Goal: Transaction & Acquisition: Purchase product/service

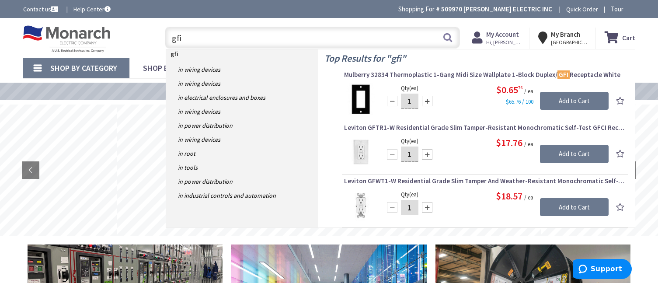
type input "gfi"
drag, startPoint x: 412, startPoint y: 155, endPoint x: 404, endPoint y: 154, distance: 8.3
click at [402, 154] on input "1" at bounding box center [410, 154] width 18 height 15
type input "4"
click at [567, 151] on input "Add to Cart" at bounding box center [574, 154] width 69 height 18
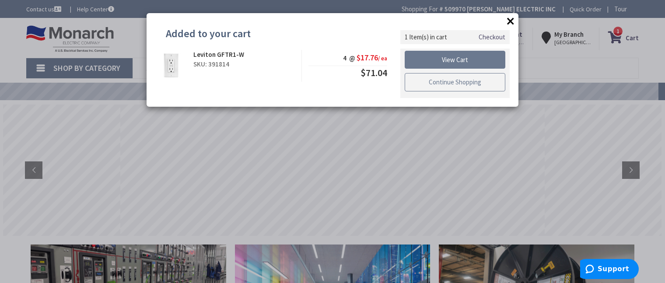
click at [461, 84] on link "Continue Shopping" at bounding box center [455, 82] width 101 height 18
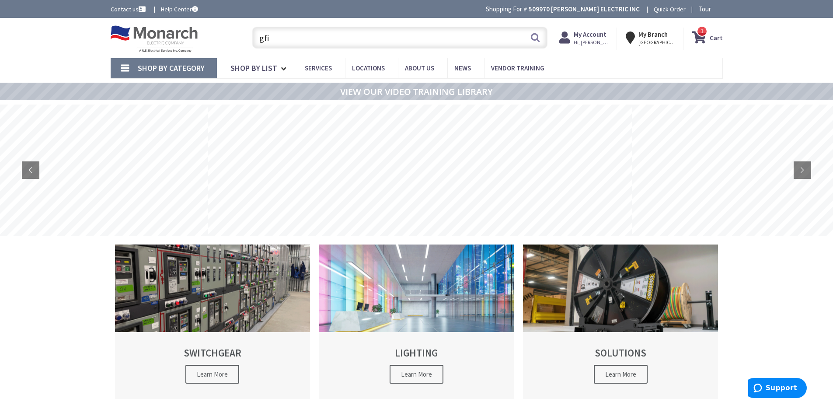
click at [305, 37] on input "gfi" at bounding box center [399, 38] width 295 height 22
drag, startPoint x: 275, startPoint y: 41, endPoint x: 217, endPoint y: 42, distance: 57.8
click at [207, 41] on div "Toggle Nav gfi gfi Search 1 1 1 items Cart My Cart 1" at bounding box center [417, 37] width 626 height 29
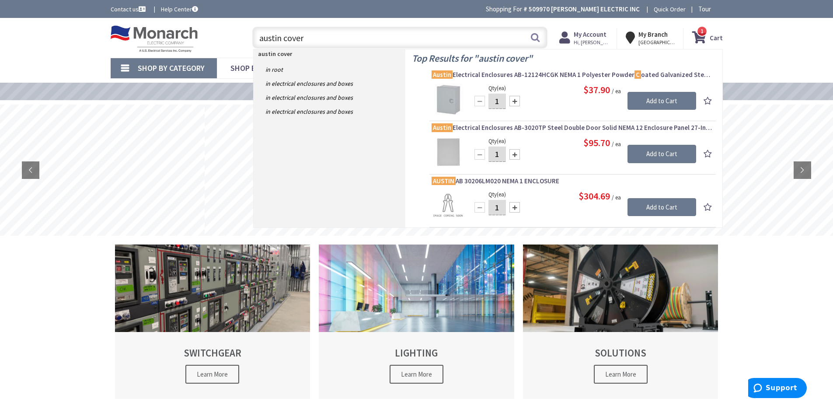
type input "austin covers"
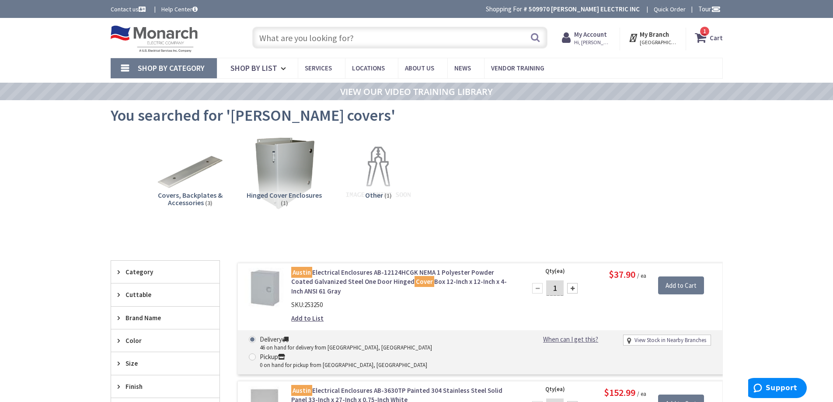
click at [289, 40] on input "text" at bounding box center [399, 38] width 295 height 22
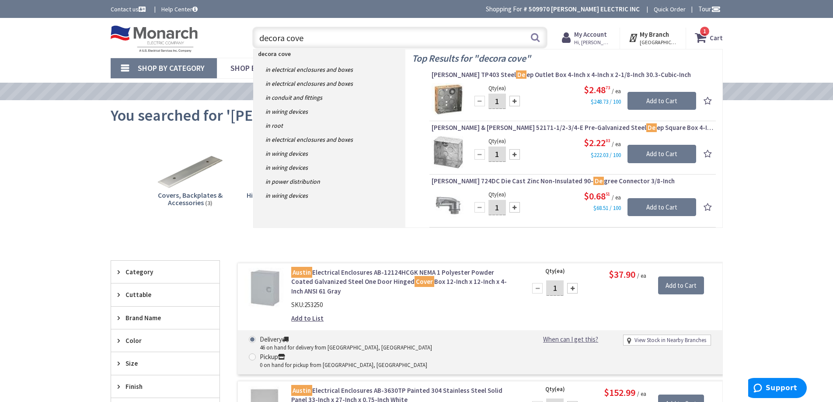
type input "decora cover"
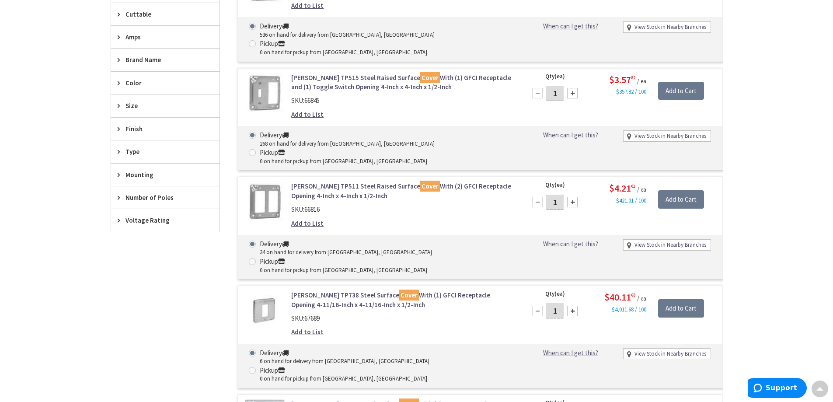
scroll to position [394, 0]
click at [572, 196] on div at bounding box center [572, 201] width 11 height 11
type input "2"
click at [678, 190] on input "Add to Cart" at bounding box center [681, 199] width 46 height 18
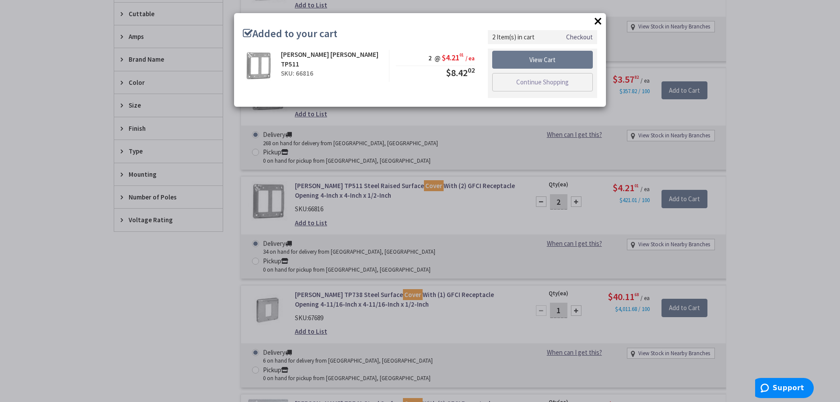
click at [598, 19] on button "×" at bounding box center [598, 20] width 13 height 13
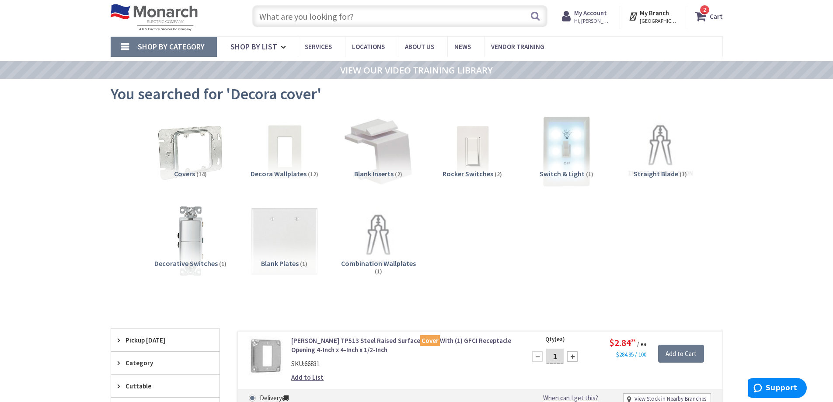
scroll to position [0, 0]
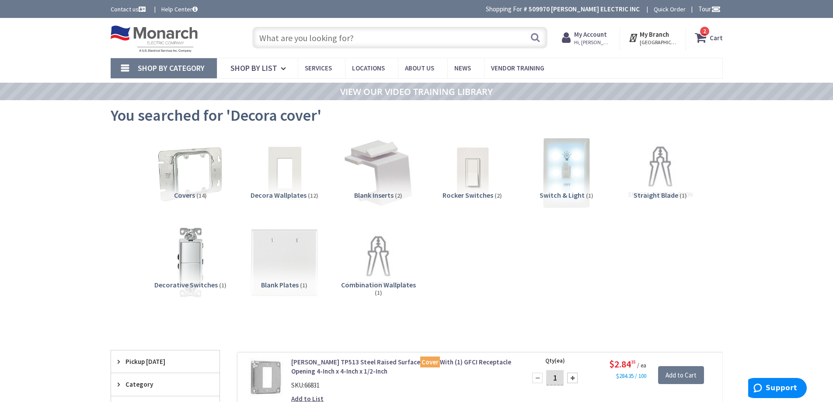
click at [366, 37] on input "text" at bounding box center [399, 38] width 295 height 22
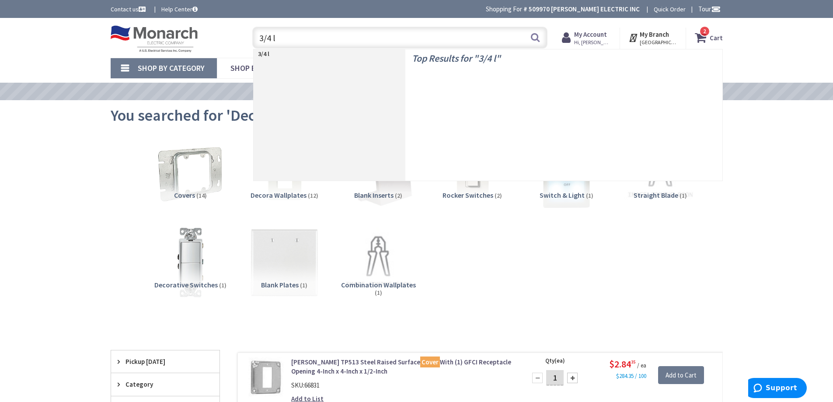
type input "3/4 lb"
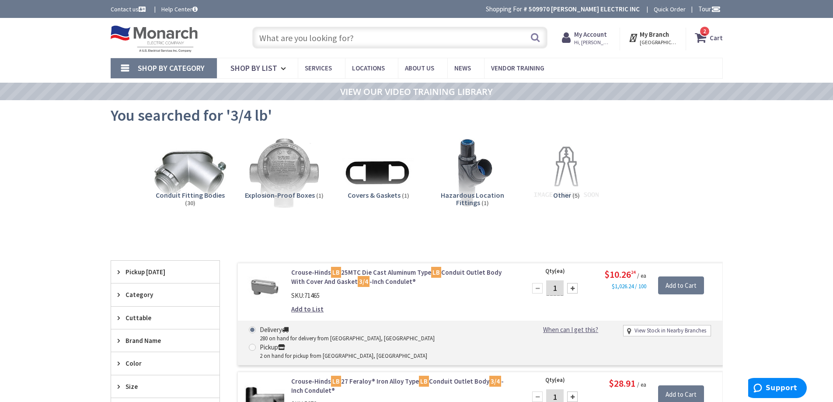
click at [281, 37] on input "text" at bounding box center [399, 38] width 295 height 22
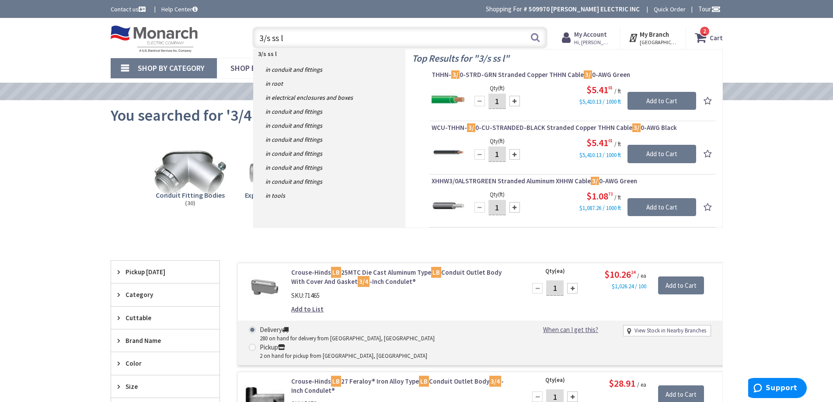
type input "3/s ss lb"
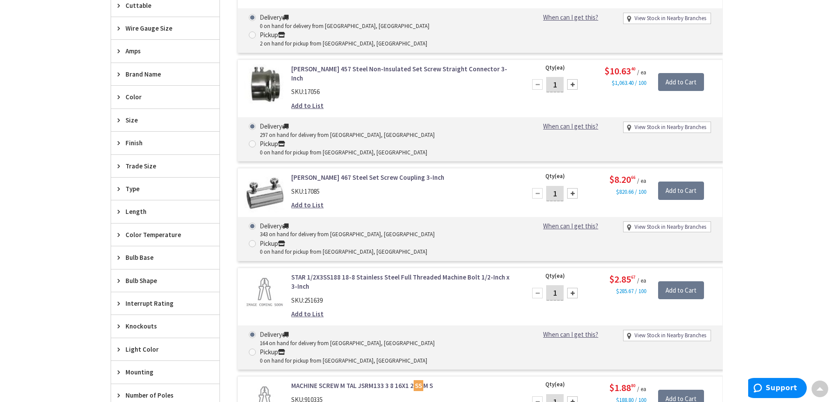
scroll to position [350, 0]
drag, startPoint x: 560, startPoint y: 148, endPoint x: 542, endPoint y: 151, distance: 19.0
click at [540, 184] on div "1" at bounding box center [555, 193] width 53 height 18
type input "6"
click at [683, 181] on input "Add to Cart" at bounding box center [681, 190] width 46 height 18
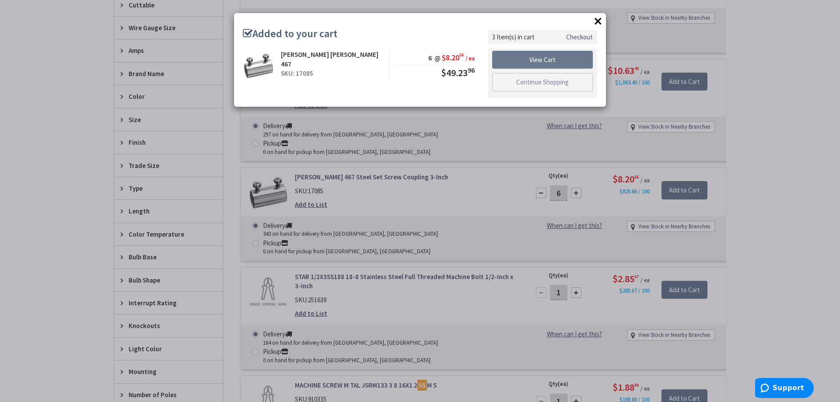
click at [595, 17] on button "×" at bounding box center [598, 20] width 13 height 13
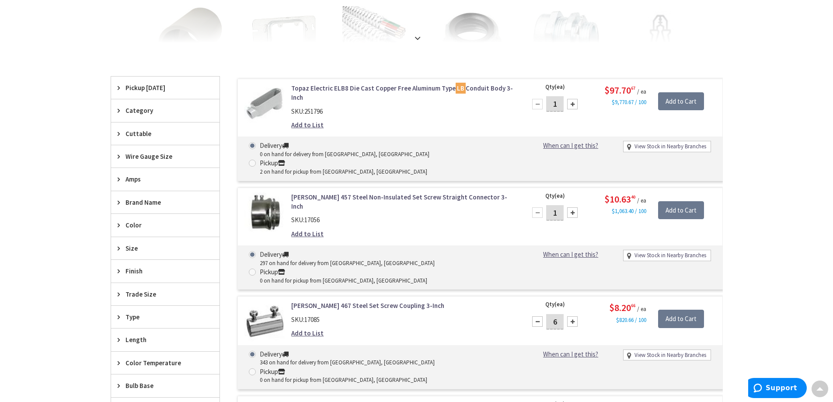
scroll to position [219, 0]
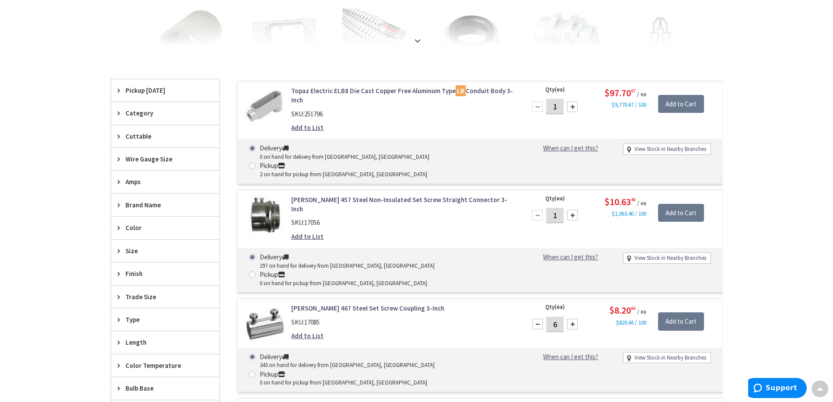
click at [407, 89] on link "Topaz Electric ELB8 Die Cast Copper Free Aluminum Type LB Conduit Body 3-Inch" at bounding box center [402, 95] width 223 height 19
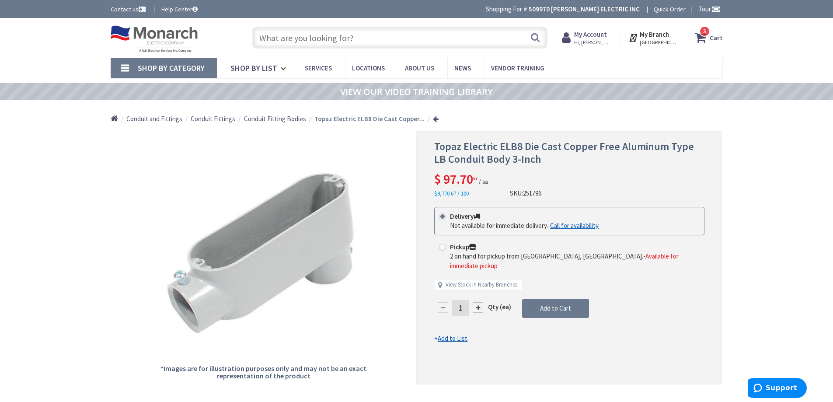
click at [353, 31] on input "text" at bounding box center [399, 38] width 295 height 22
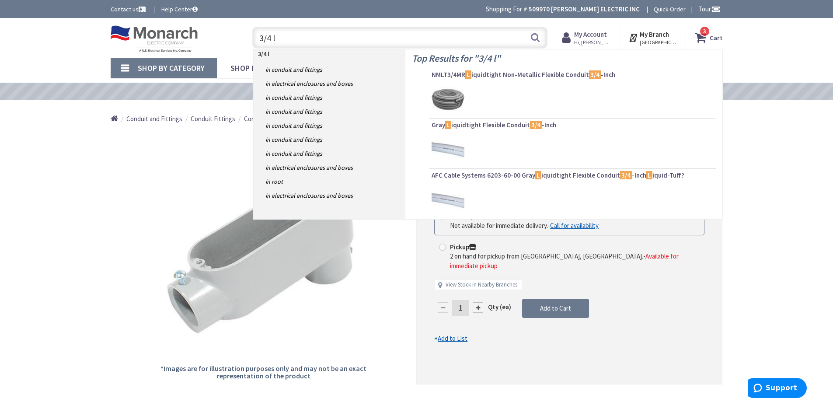
type input "3/4 lb"
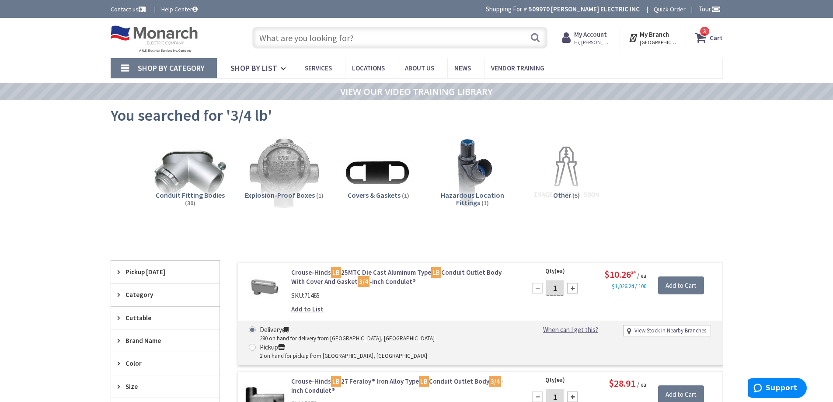
click at [390, 271] on link "[PERSON_NAME] LB 25MTC Die Cast Aluminum Type LB Conduit Outlet Body With Cover…" at bounding box center [402, 277] width 223 height 19
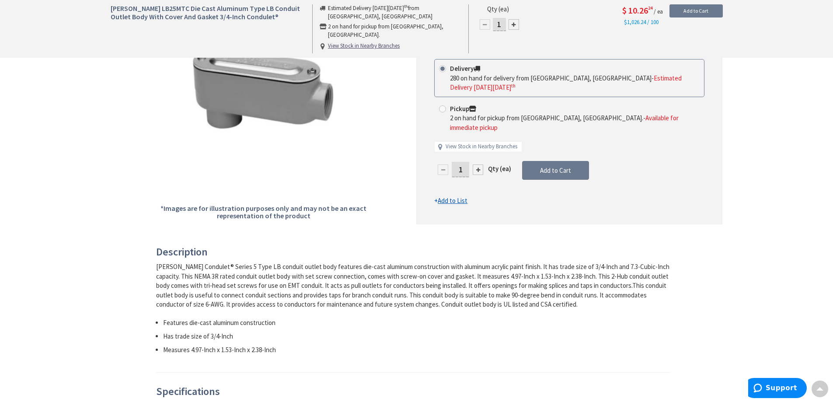
scroll to position [88, 0]
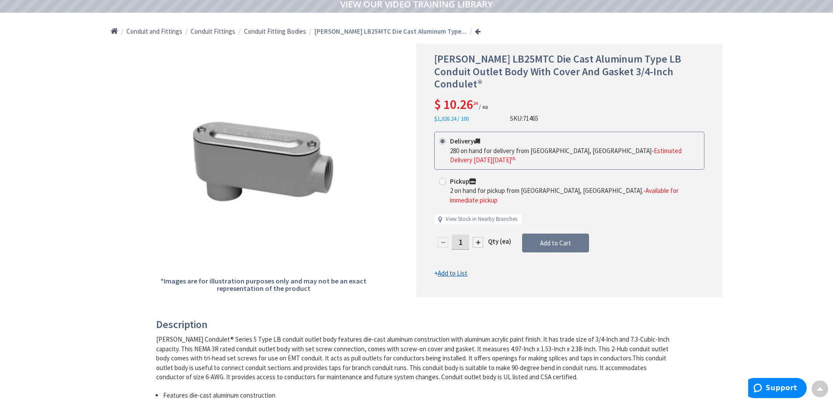
click at [479, 237] on div at bounding box center [478, 242] width 11 height 11
type input "2"
click at [550, 212] on div at bounding box center [569, 170] width 305 height 252
click at [550, 239] on span "Add to Cart" at bounding box center [555, 243] width 31 height 8
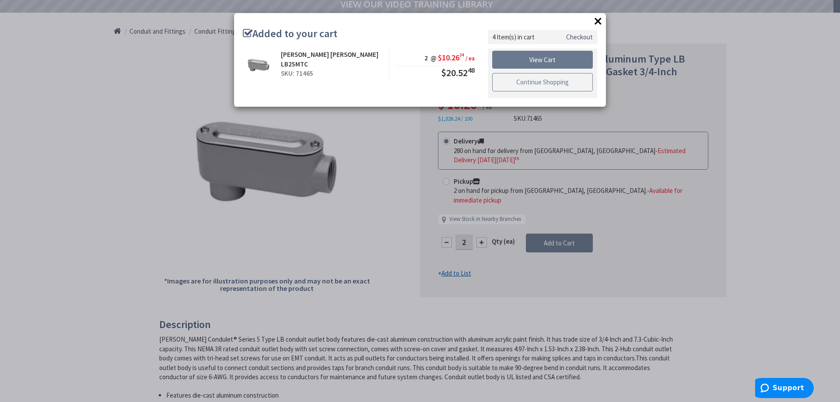
click at [527, 81] on link "Continue Shopping" at bounding box center [542, 82] width 101 height 18
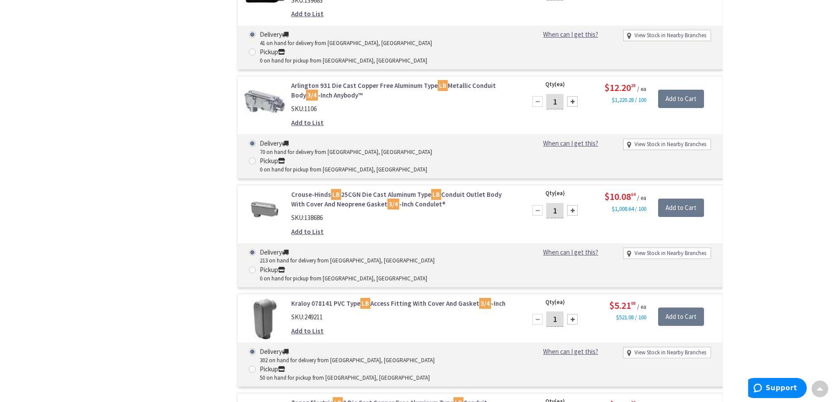
click at [342, 190] on link "Crouse-Hinds LB 25CGN Die Cast Aluminum Type LB Conduit Outlet Body With Cover …" at bounding box center [402, 199] width 223 height 19
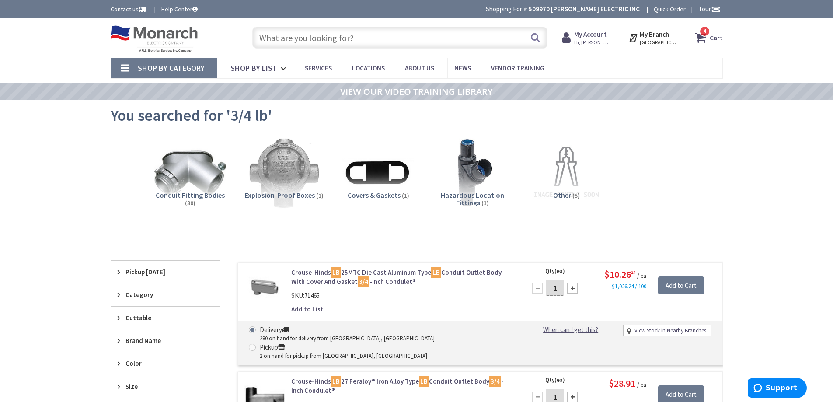
click at [330, 40] on input "text" at bounding box center [399, 38] width 295 height 22
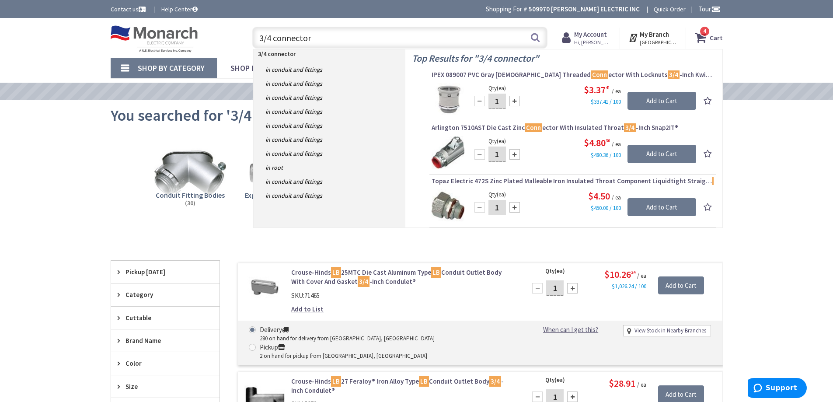
type input "3/4 connectors"
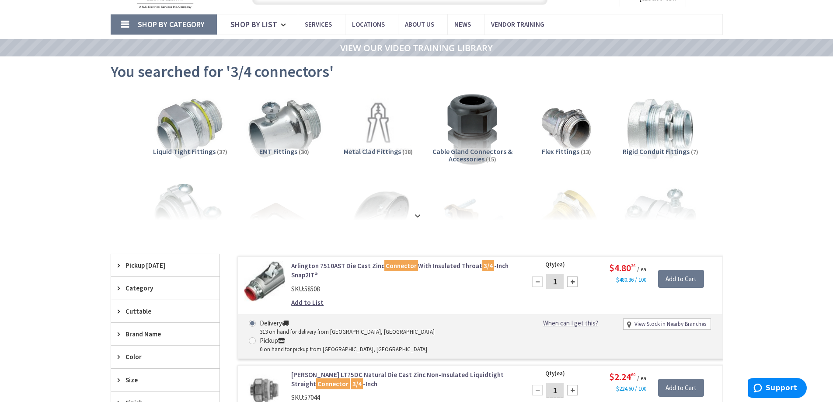
click at [297, 133] on img at bounding box center [284, 129] width 79 height 79
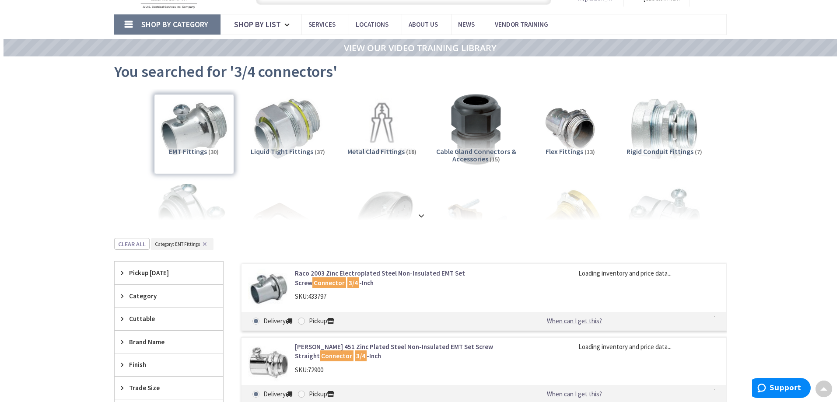
scroll to position [282, 0]
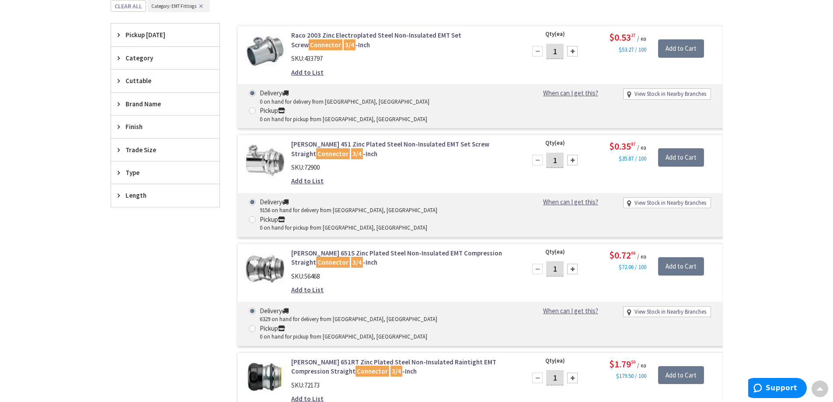
drag, startPoint x: 561, startPoint y: 143, endPoint x: 548, endPoint y: 151, distance: 15.5
click at [545, 151] on div "1" at bounding box center [555, 160] width 53 height 18
type input "4"
click at [679, 148] on input "Add to Cart" at bounding box center [681, 157] width 46 height 18
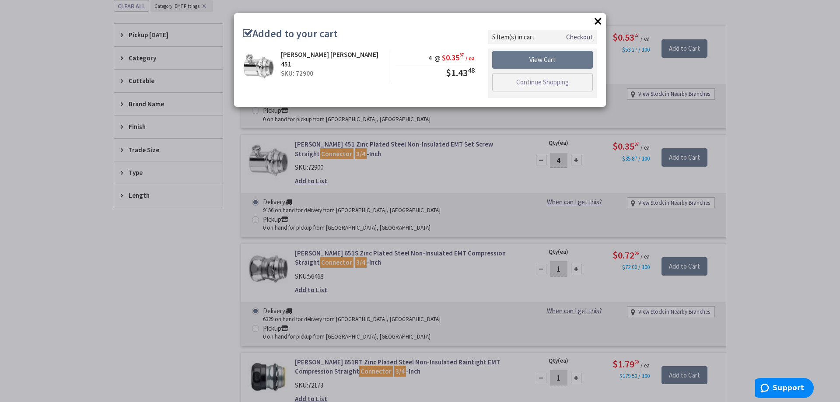
click at [599, 22] on button "×" at bounding box center [598, 20] width 13 height 13
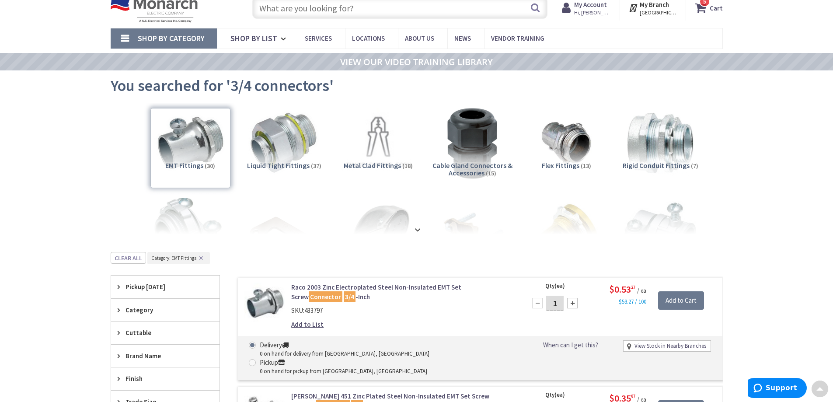
scroll to position [0, 0]
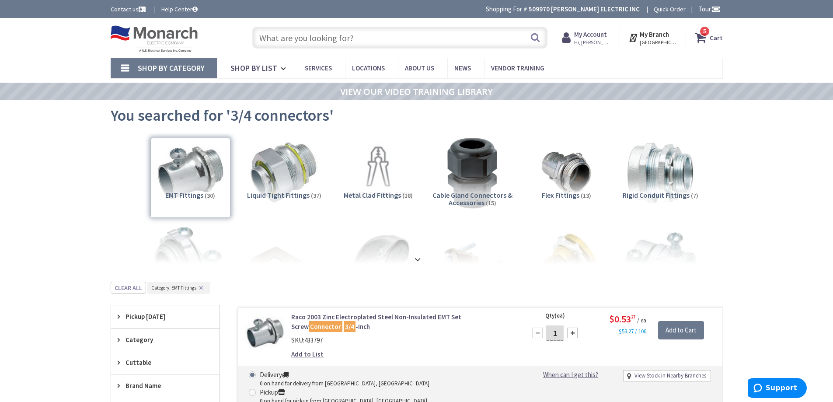
click at [718, 40] on strong "Cart" at bounding box center [716, 38] width 13 height 16
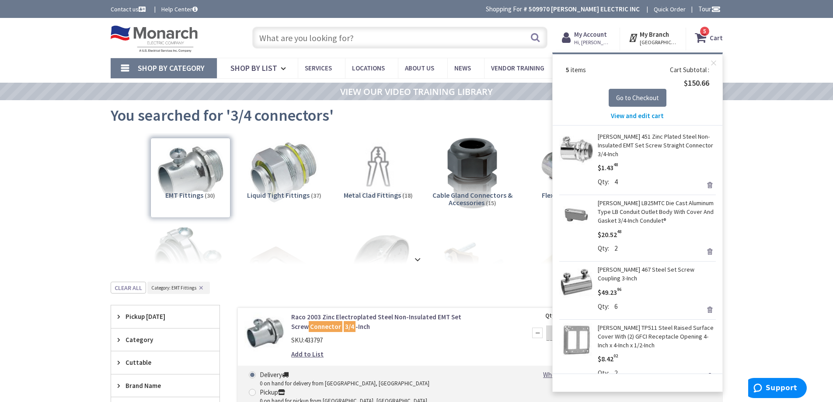
click at [704, 309] on link "Remove" at bounding box center [710, 310] width 12 height 12
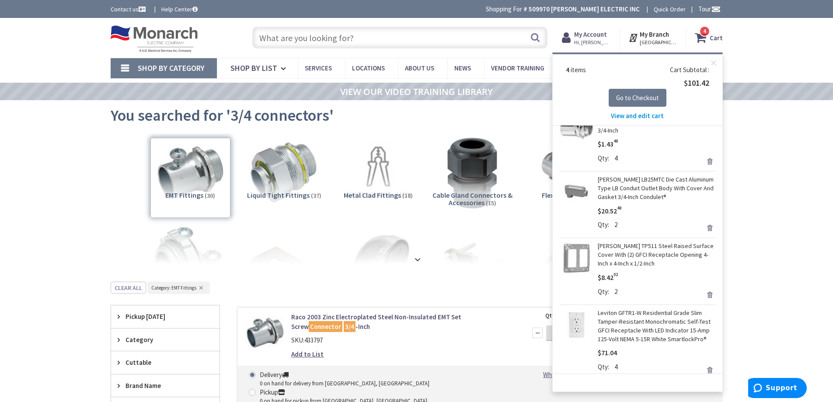
scroll to position [36, 0]
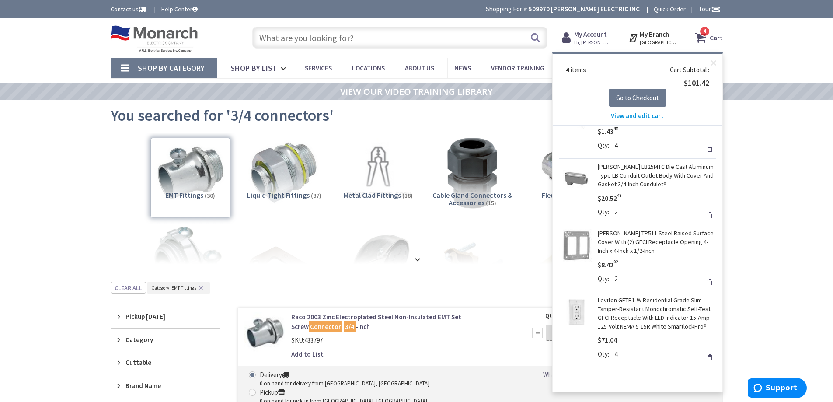
click at [349, 42] on input "text" at bounding box center [399, 38] width 295 height 22
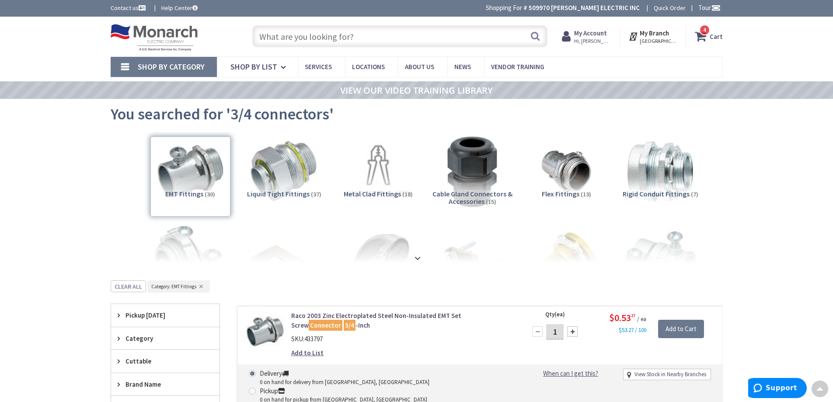
scroll to position [0, 0]
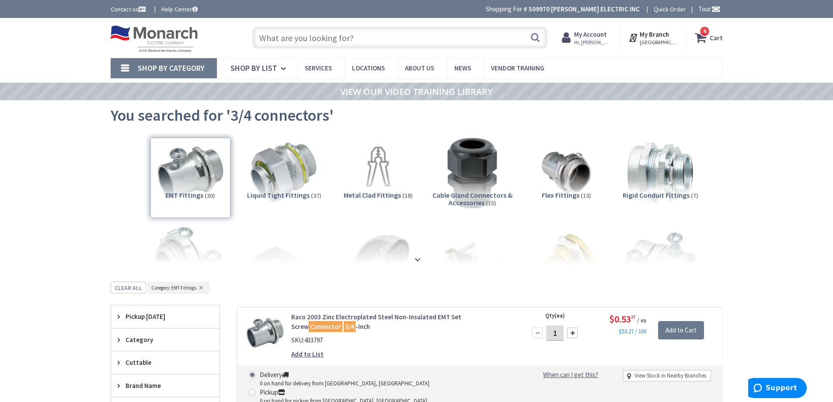
click at [367, 33] on input "text" at bounding box center [399, 38] width 295 height 22
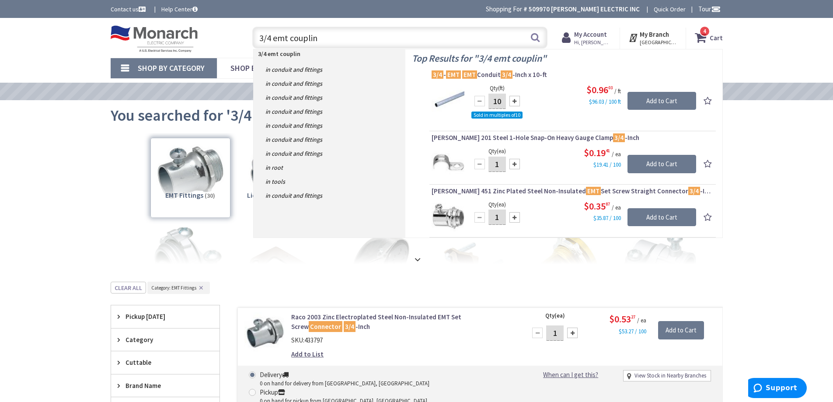
type input "3/4 emt coupling"
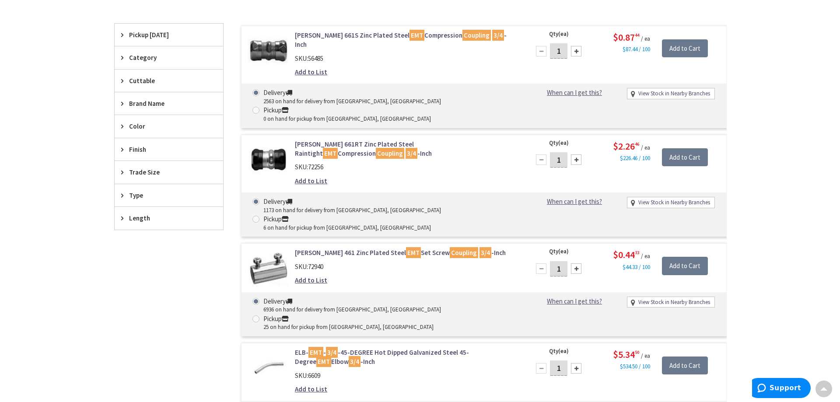
scroll to position [263, 0]
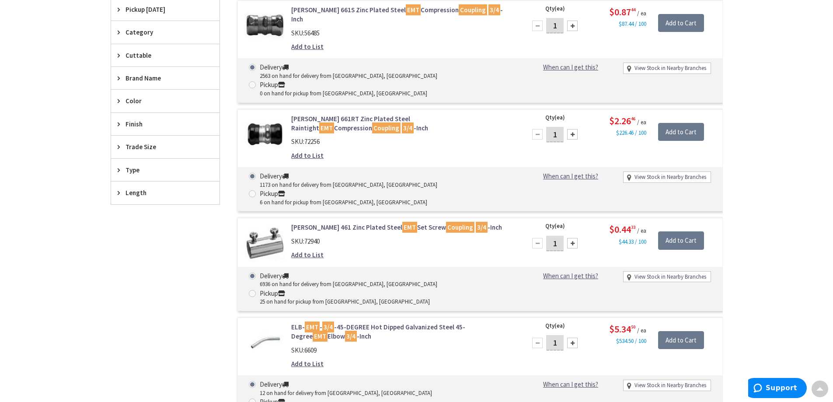
drag, startPoint x: 560, startPoint y: 199, endPoint x: 549, endPoint y: 203, distance: 11.9
click at [547, 236] on input "1" at bounding box center [555, 243] width 18 height 15
type input "6"
click at [693, 231] on input "Add to Cart" at bounding box center [681, 240] width 46 height 18
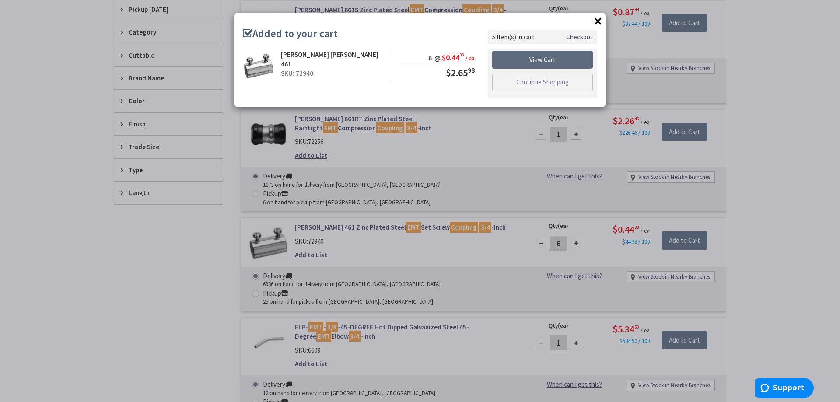
click at [544, 63] on link "View Cart" at bounding box center [542, 60] width 101 height 18
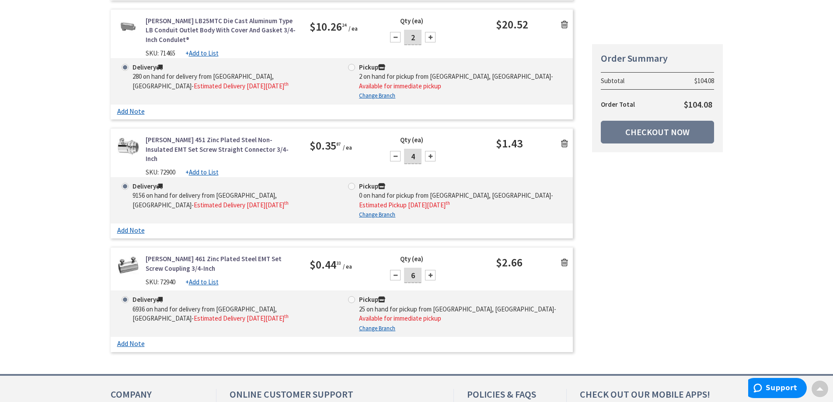
scroll to position [525, 0]
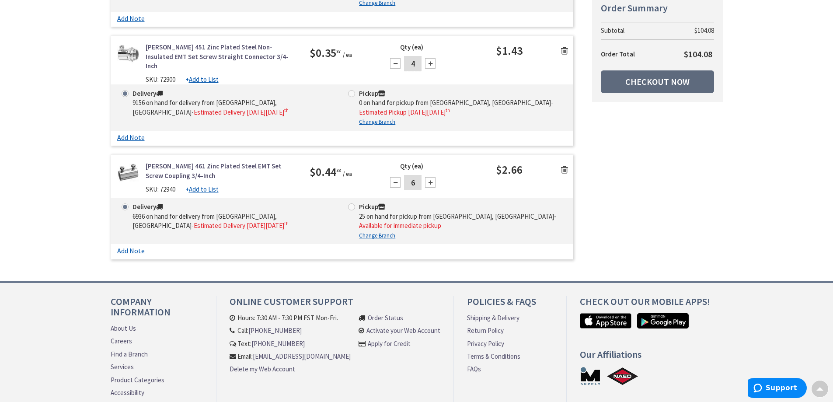
click at [669, 79] on link "Checkout Now" at bounding box center [657, 81] width 113 height 23
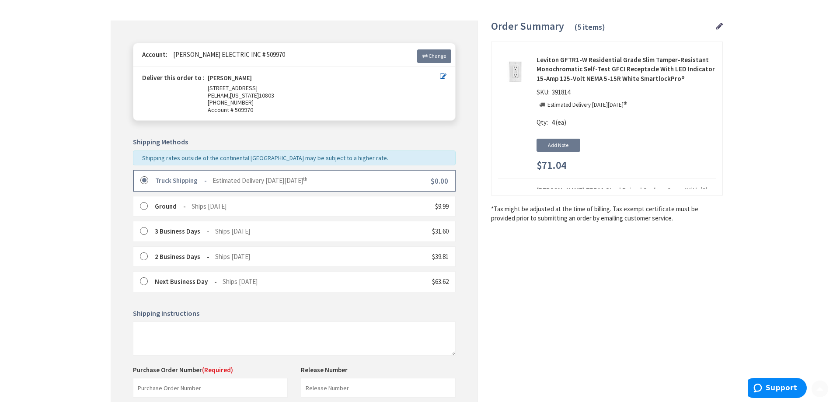
scroll to position [219, 0]
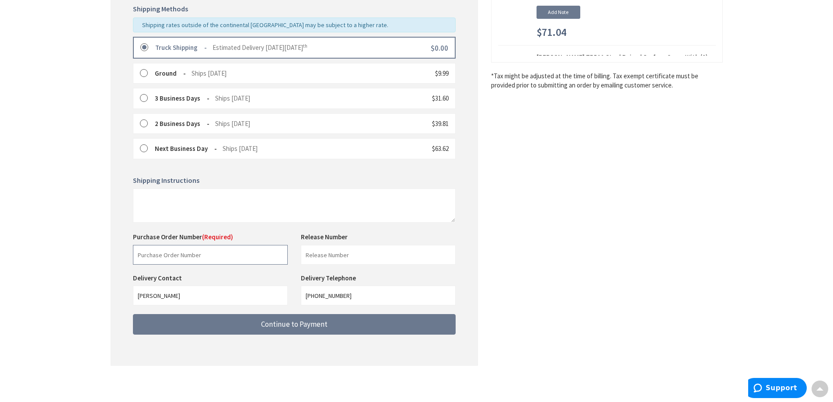
click at [231, 250] on input "text" at bounding box center [210, 255] width 155 height 20
type input "7048"
drag, startPoint x: 191, startPoint y: 256, endPoint x: 132, endPoint y: 258, distance: 59.1
click at [106, 257] on main "Checkout Shipping Review & Payment Estimated Total $104.08 5 Some items on your…" at bounding box center [417, 115] width 656 height 576
click at [335, 253] on input "text" at bounding box center [378, 255] width 155 height 20
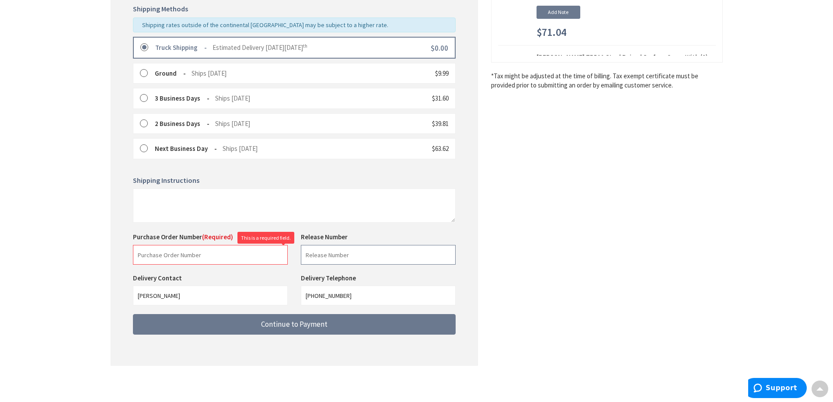
paste input "7048"
type input "7048"
click at [238, 252] on input "text" at bounding box center [210, 255] width 155 height 20
type input "88521"
click at [343, 258] on input "7048" at bounding box center [378, 255] width 155 height 20
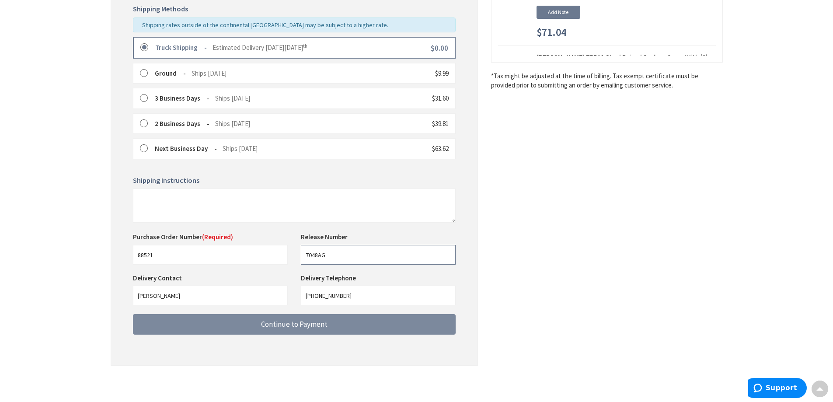
type input "7048AG"
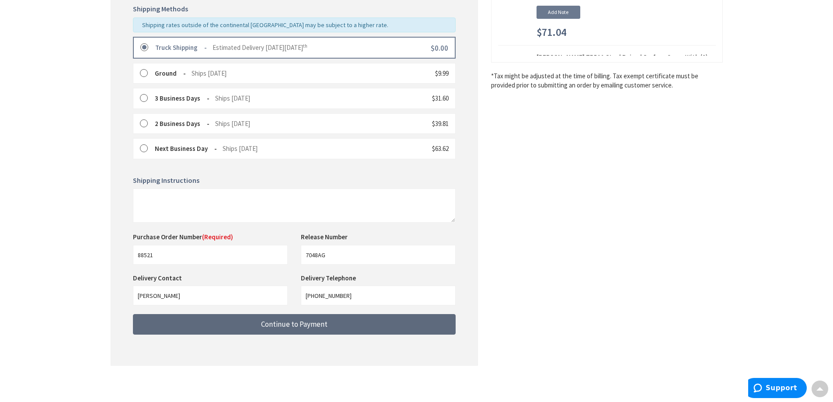
click at [308, 326] on span "Continue to Payment" at bounding box center [294, 324] width 67 height 10
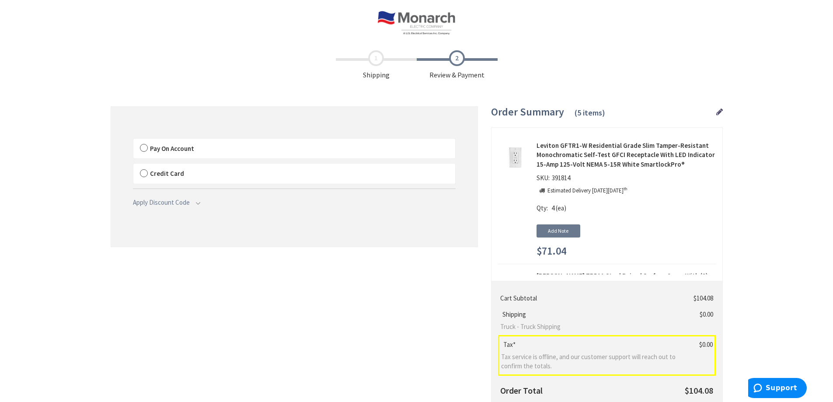
click at [147, 148] on label "Pay On Account" at bounding box center [294, 149] width 322 height 20
click at [133, 140] on input "Pay On Account" at bounding box center [133, 140] width 0 height 0
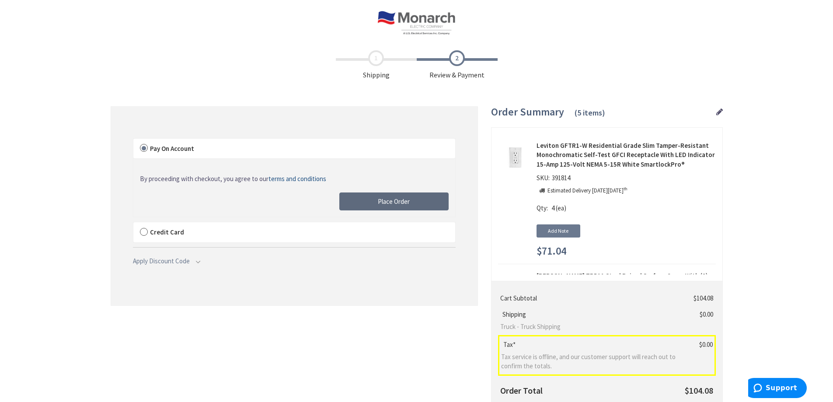
click at [378, 202] on span "Place Order" at bounding box center [394, 201] width 32 height 8
